Goal: Complete application form

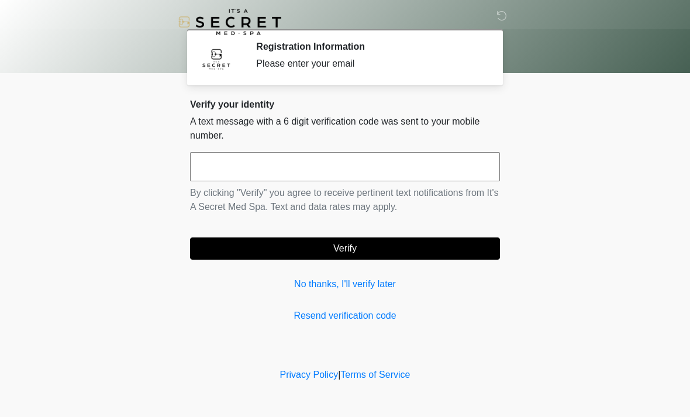
click at [207, 180] on input "text" at bounding box center [345, 166] width 310 height 29
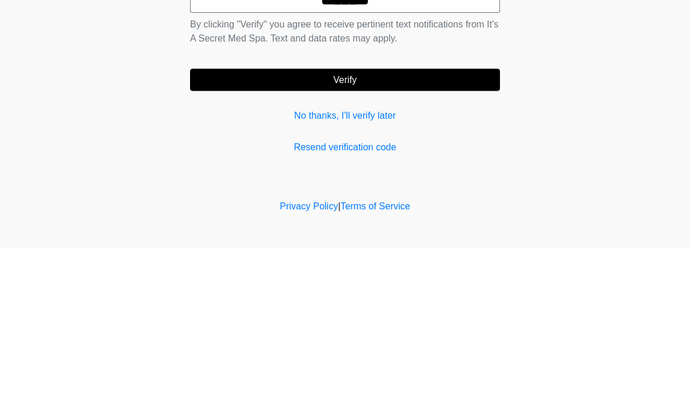
type input "******"
click at [209, 237] on button "Verify" at bounding box center [345, 248] width 310 height 22
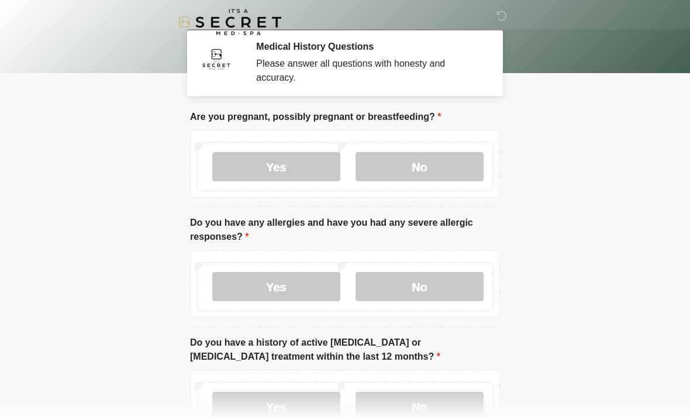
click at [473, 166] on label "No" at bounding box center [420, 166] width 128 height 29
click at [428, 284] on label "No" at bounding box center [420, 286] width 128 height 29
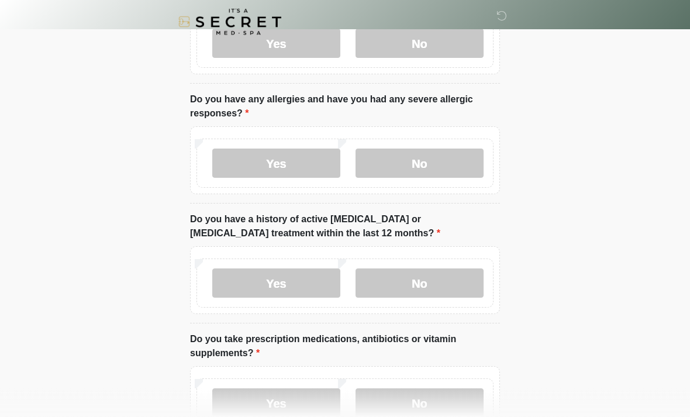
scroll to position [137, 0]
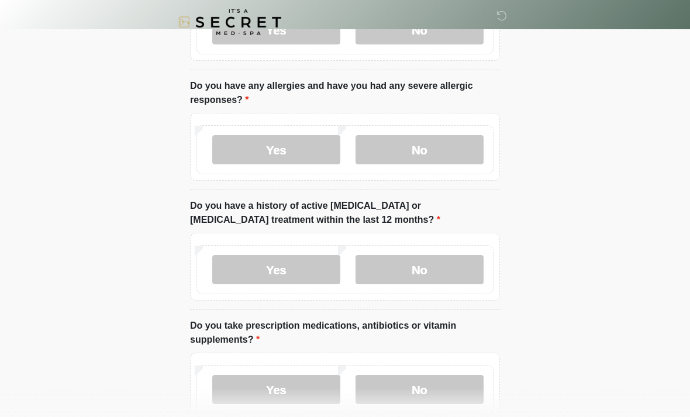
click at [467, 266] on label "No" at bounding box center [420, 269] width 128 height 29
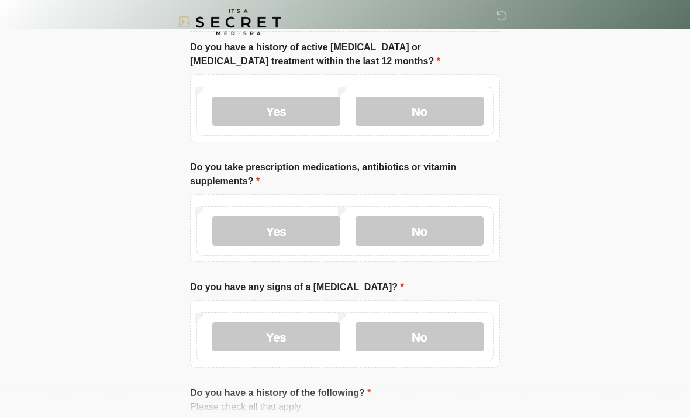
click at [472, 227] on label "No" at bounding box center [420, 230] width 128 height 29
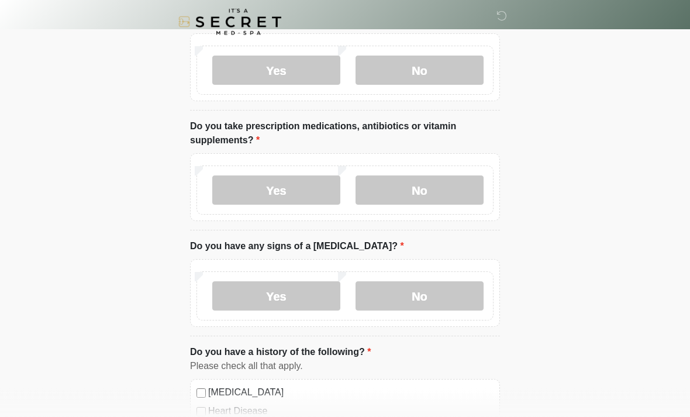
scroll to position [339, 0]
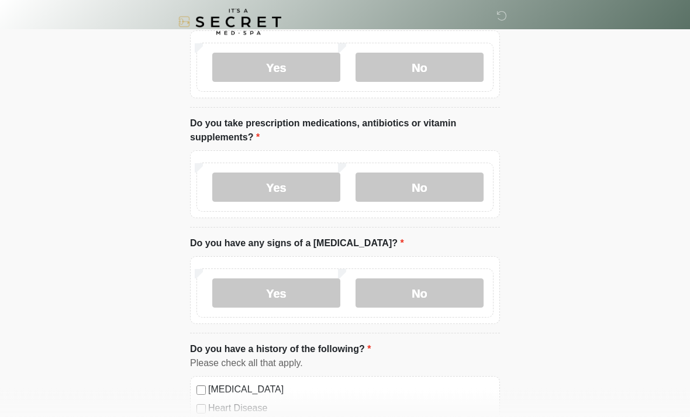
click at [449, 282] on label "No" at bounding box center [420, 293] width 128 height 29
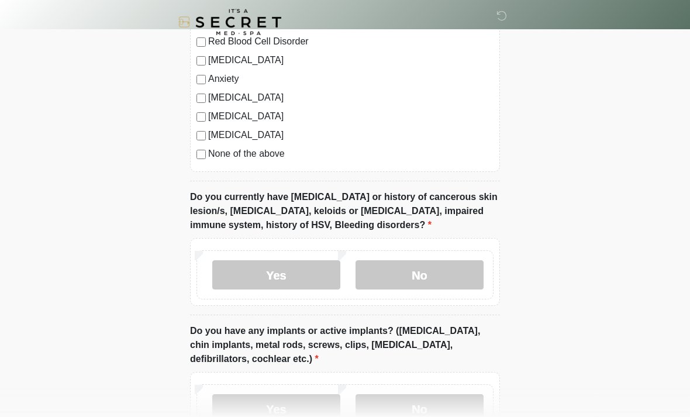
scroll to position [858, 0]
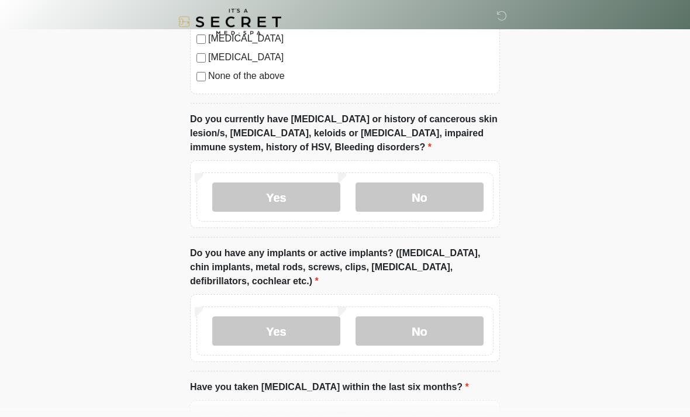
click at [472, 193] on label "No" at bounding box center [420, 197] width 128 height 29
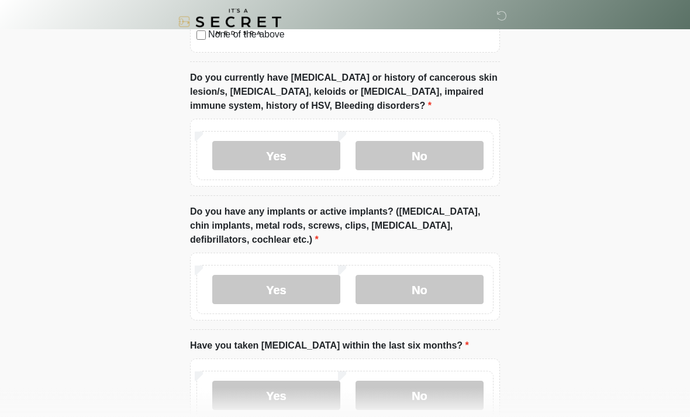
click at [459, 288] on label "No" at bounding box center [420, 289] width 128 height 29
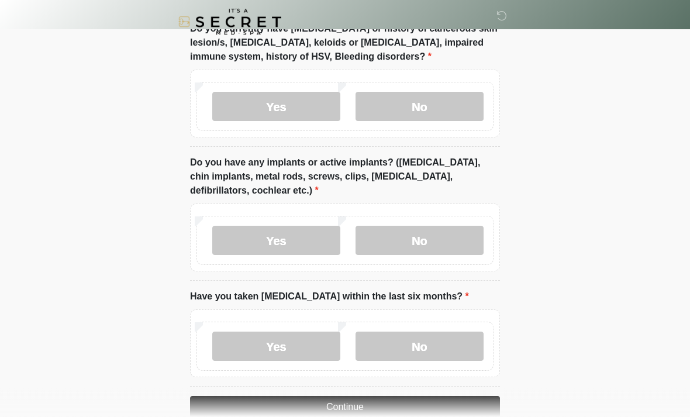
click at [451, 332] on label "No" at bounding box center [420, 346] width 128 height 29
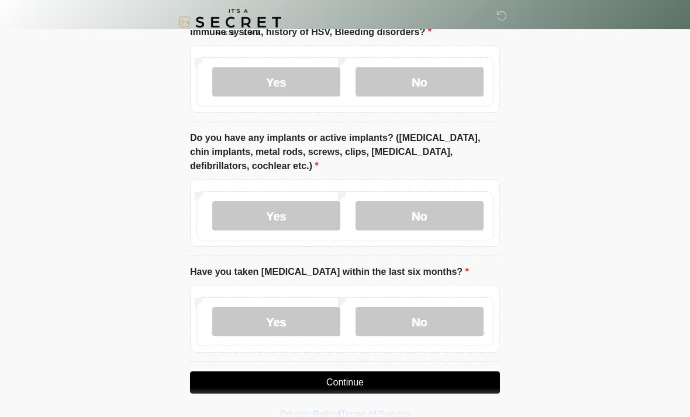
click at [443, 380] on button "Continue" at bounding box center [345, 382] width 310 height 22
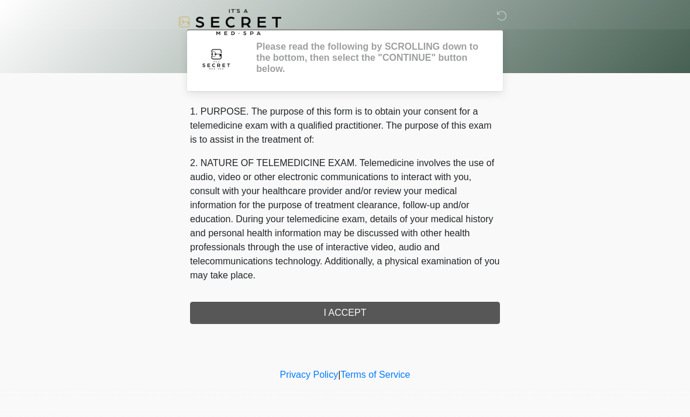
scroll to position [0, 0]
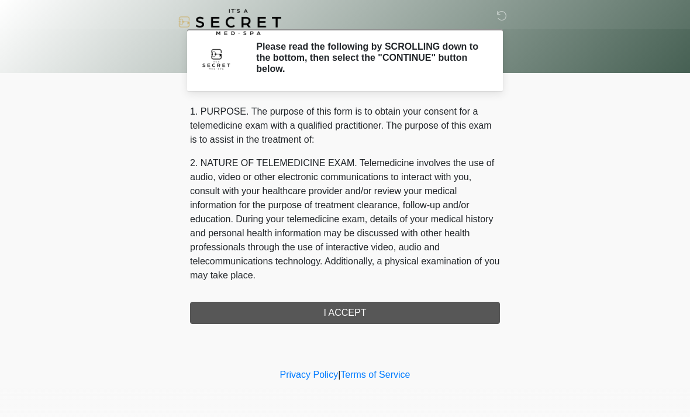
click at [231, 316] on div "1. PURPOSE. The purpose of this form is to obtain your consent for a telemedici…" at bounding box center [345, 214] width 310 height 219
click at [249, 309] on div "1. PURPOSE. The purpose of this form is to obtain your consent for a telemedici…" at bounding box center [345, 214] width 310 height 219
click at [257, 315] on div "1. PURPOSE. The purpose of this form is to obtain your consent for a telemedici…" at bounding box center [345, 214] width 310 height 219
click at [314, 313] on div "1. PURPOSE. The purpose of this form is to obtain your consent for a telemedici…" at bounding box center [345, 214] width 310 height 219
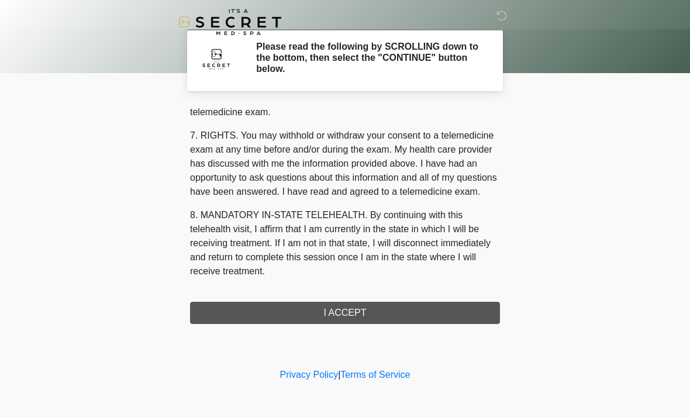
scroll to position [495, 0]
click at [359, 319] on button "I ACCEPT" at bounding box center [345, 313] width 310 height 22
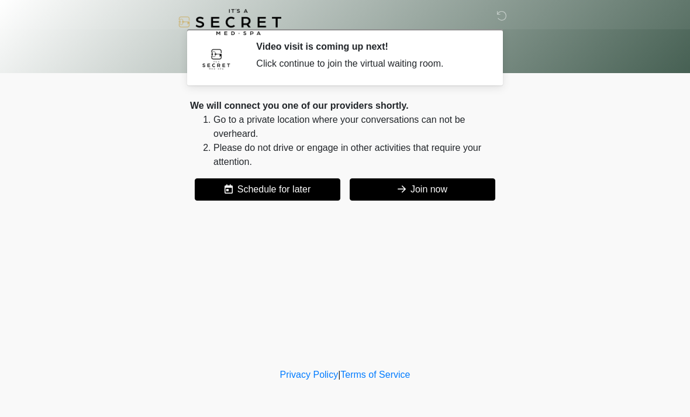
click at [467, 191] on button "Join now" at bounding box center [423, 189] width 146 height 22
